Goal: Use online tool/utility

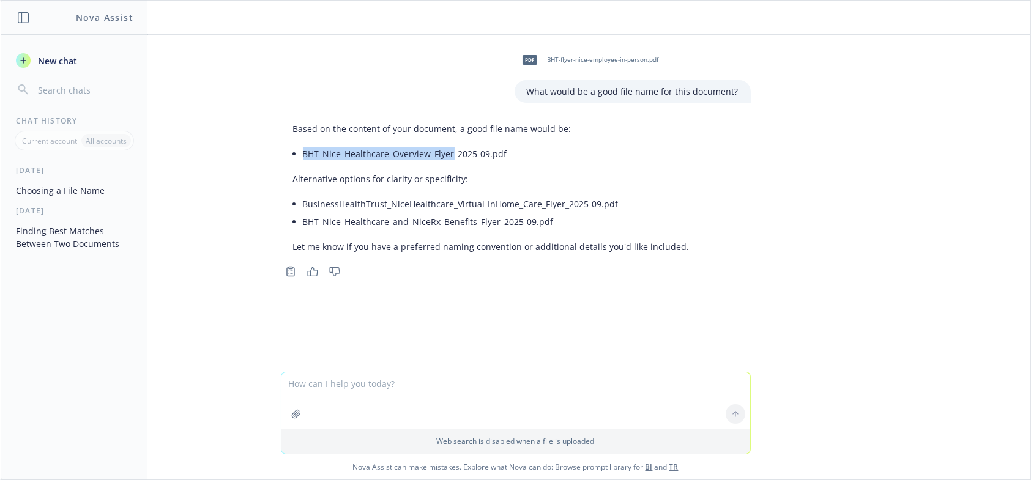
click at [81, 241] on button "Finding Best Matches Between Two Documents" at bounding box center [74, 237] width 127 height 33
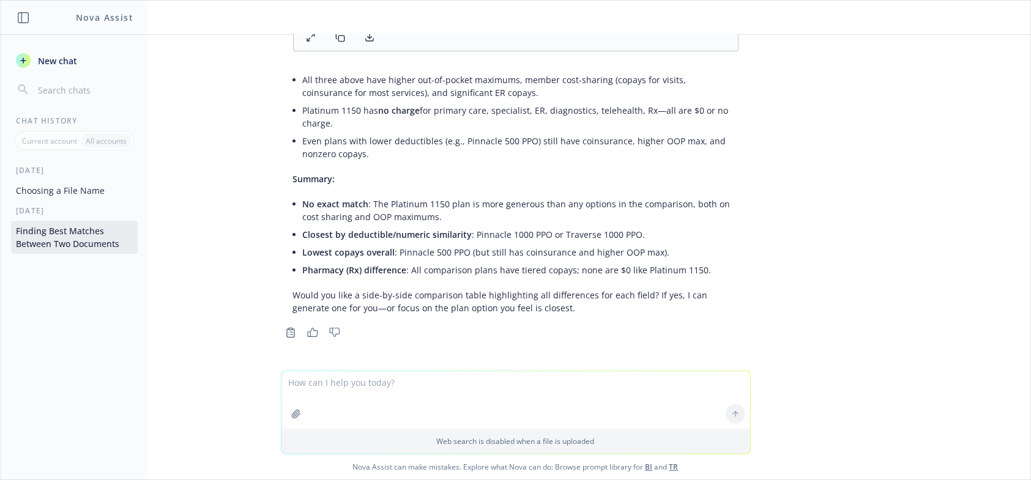
scroll to position [1143, 0]
